Goal: Find specific page/section: Find specific page/section

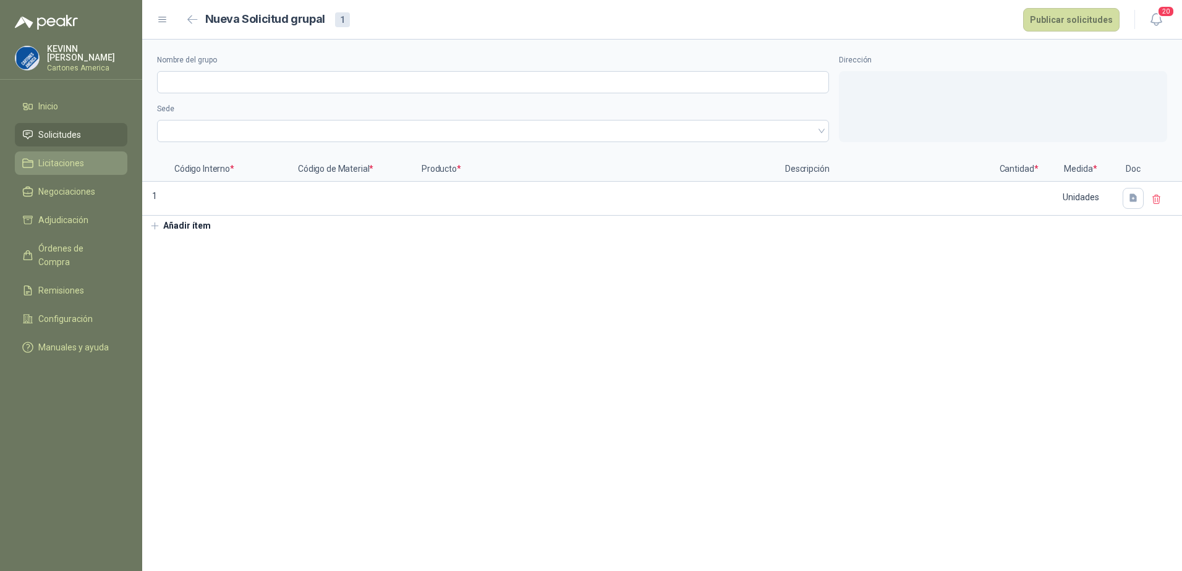
click at [69, 158] on span "Licitaciones" at bounding box center [61, 163] width 46 height 14
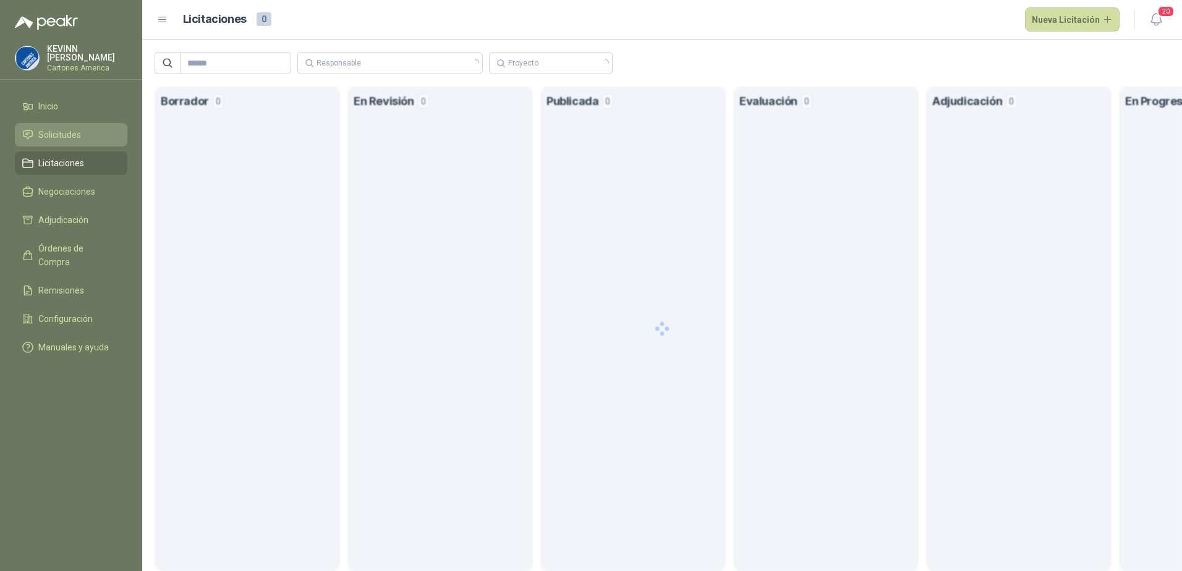
click at [61, 129] on span "Solicitudes" at bounding box center [59, 135] width 43 height 14
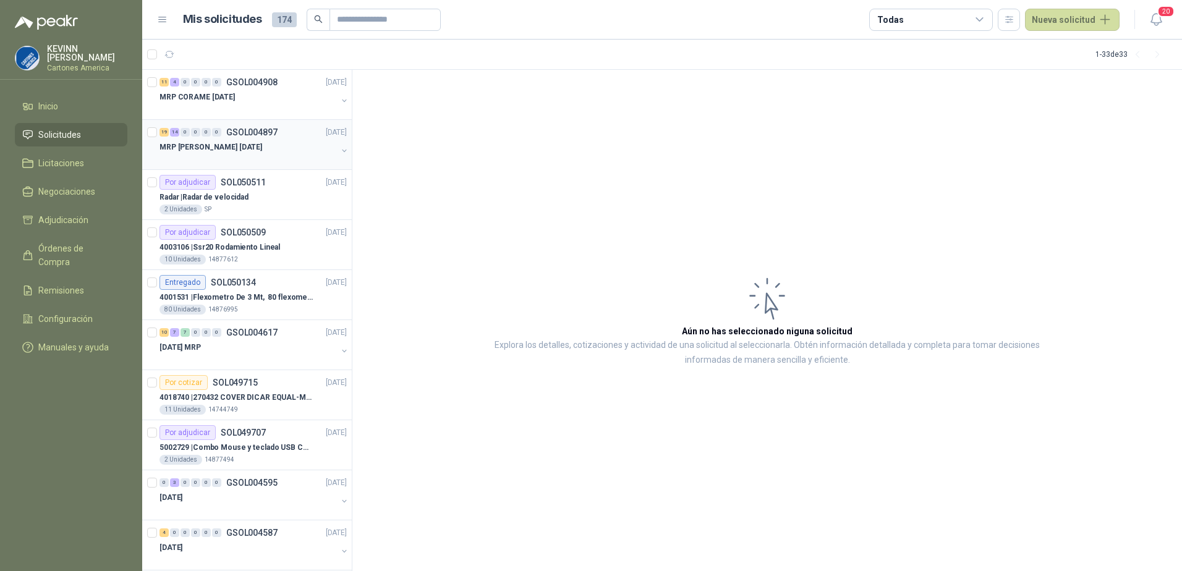
click at [333, 141] on div "MRP [PERSON_NAME] [DATE]" at bounding box center [254, 152] width 190 height 25
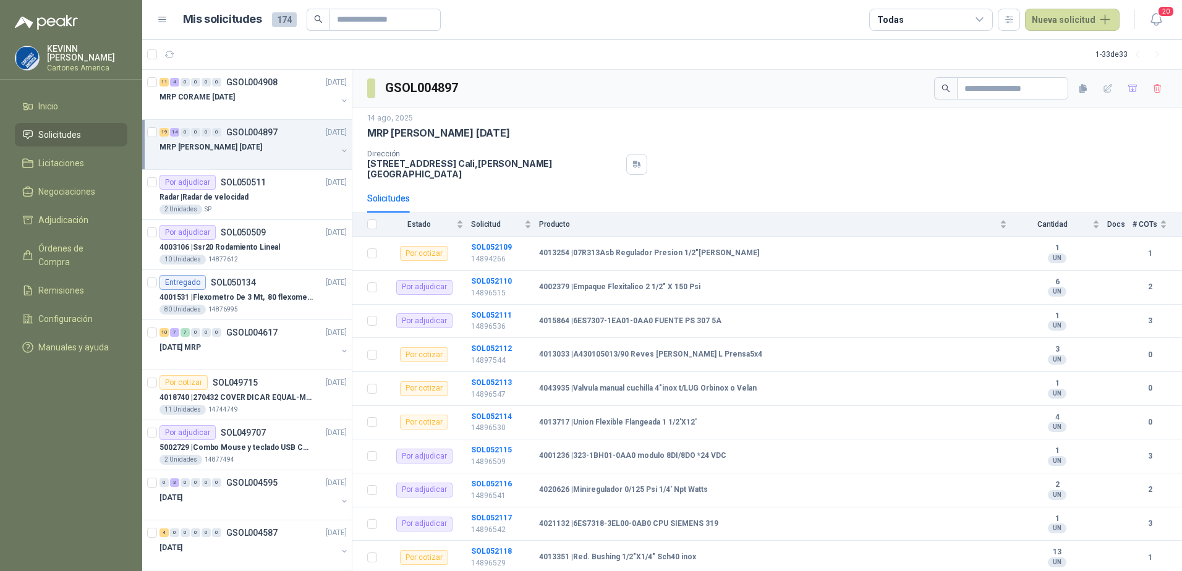
click at [339, 150] on button "button" at bounding box center [344, 151] width 10 height 10
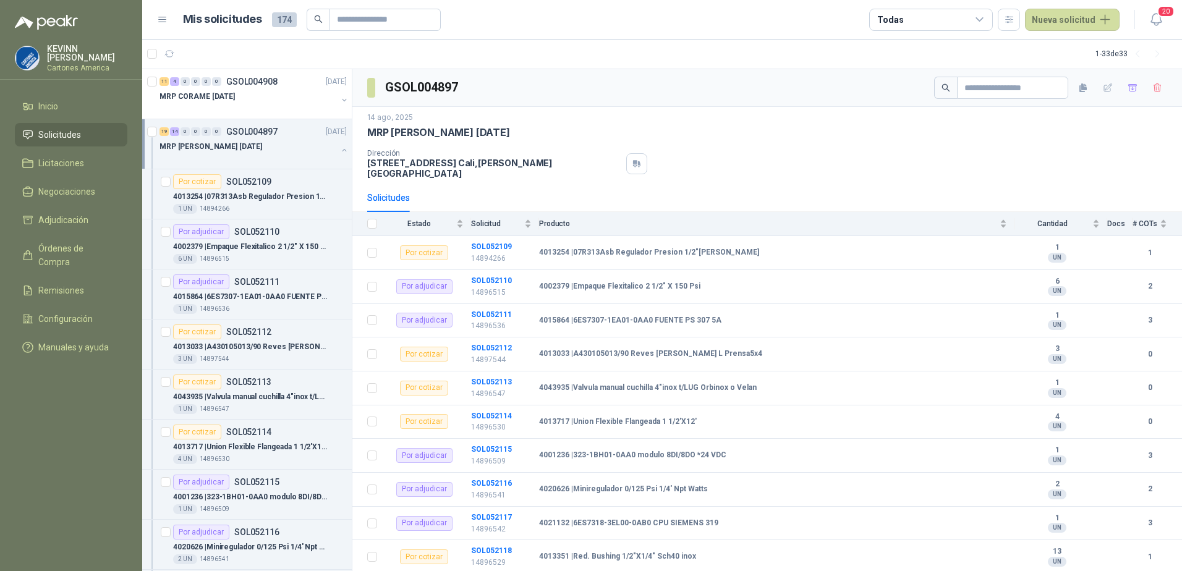
click at [339, 147] on button "button" at bounding box center [344, 150] width 10 height 10
